Goal: Find specific page/section: Find specific page/section

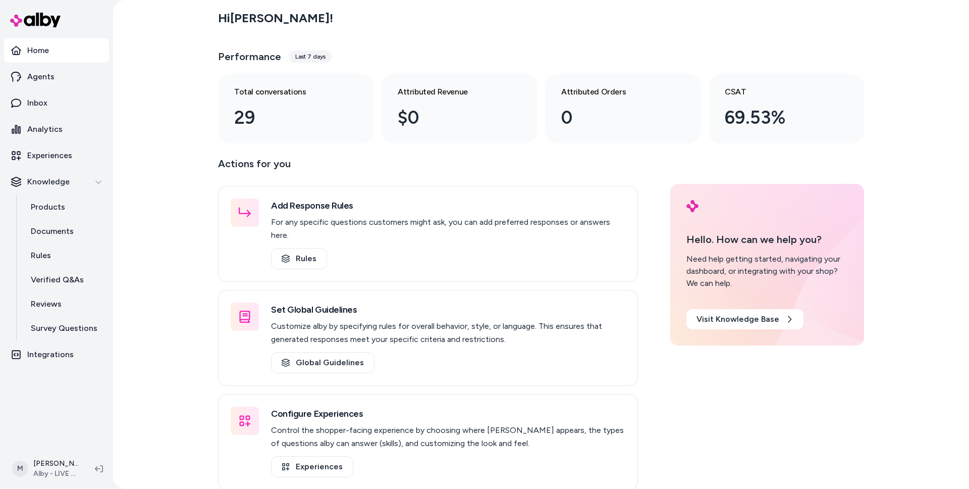
click at [204, 211] on div "Hi [PERSON_NAME] ! Performance Last 7 days Total conversations 29 Attributed Re…" at bounding box center [541, 244] width 856 height 489
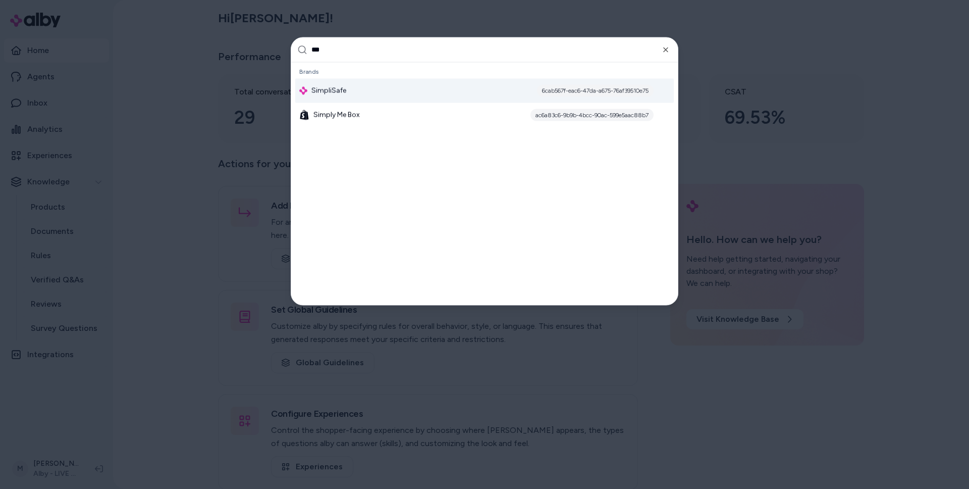
type input "***"
click at [333, 90] on span "SimpliSafe" at bounding box center [328, 90] width 35 height 10
